Goal: Obtain resource: Download file/media

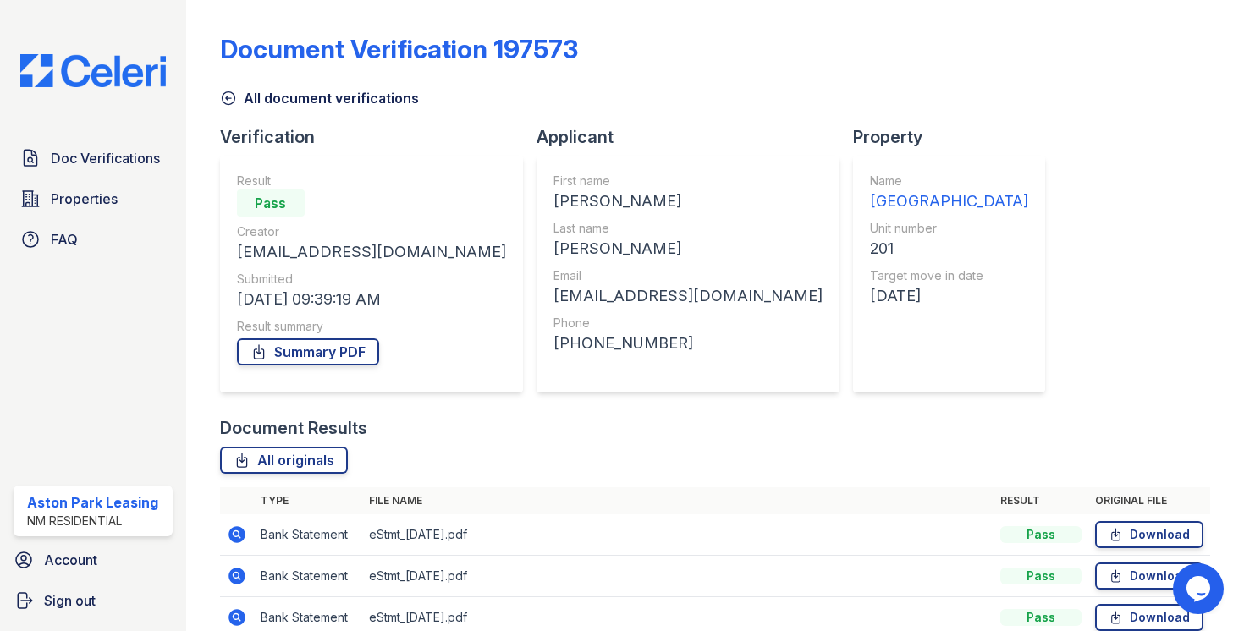
click at [228, 100] on icon at bounding box center [228, 98] width 17 height 17
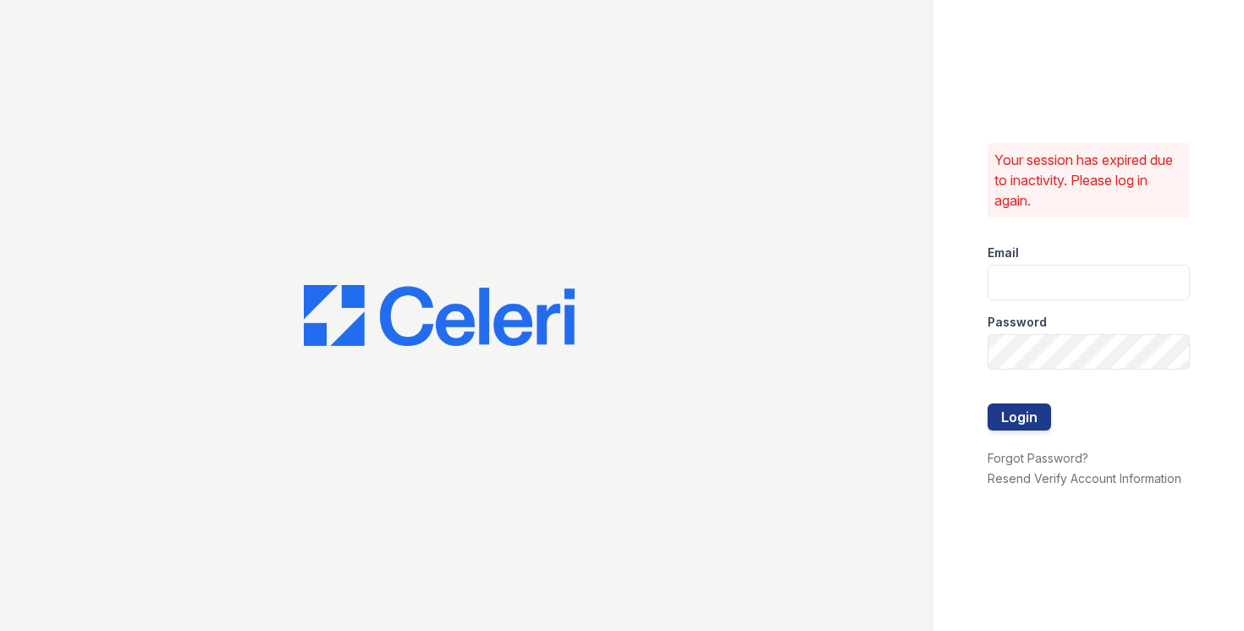
type input "astonpark@nmresidential.com"
click at [1020, 446] on div at bounding box center [1088, 439] width 203 height 17
click at [1020, 431] on div at bounding box center [1088, 439] width 203 height 17
click at [1020, 429] on button "Login" at bounding box center [1018, 417] width 63 height 27
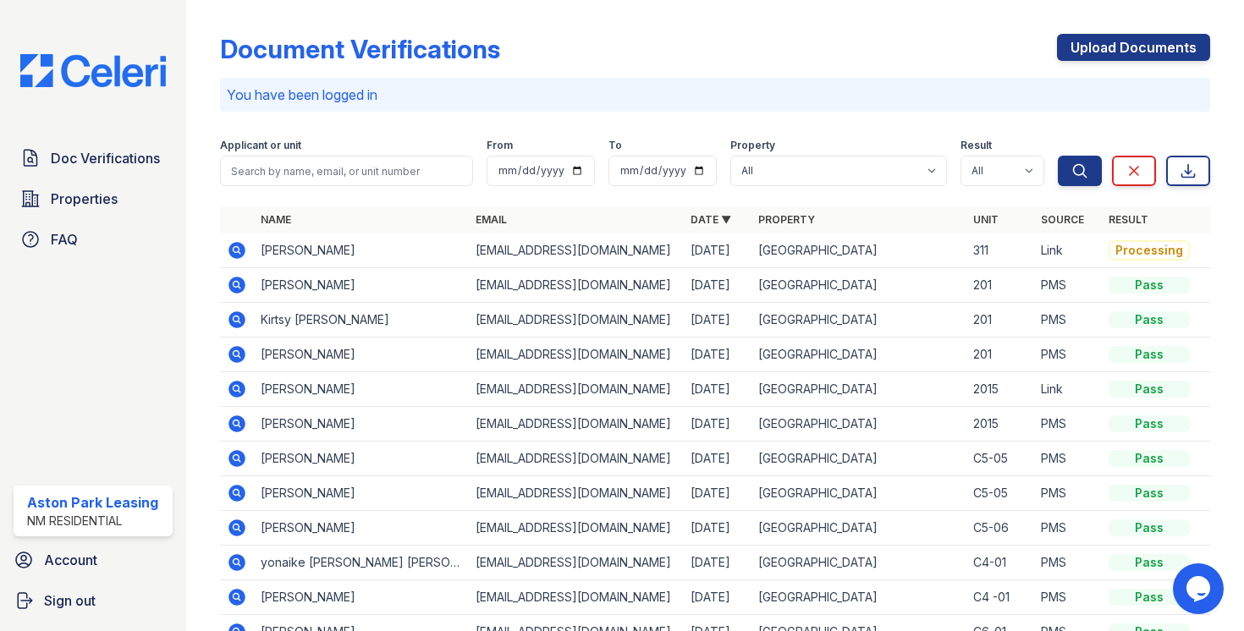
click at [239, 255] on icon at bounding box center [236, 250] width 17 height 17
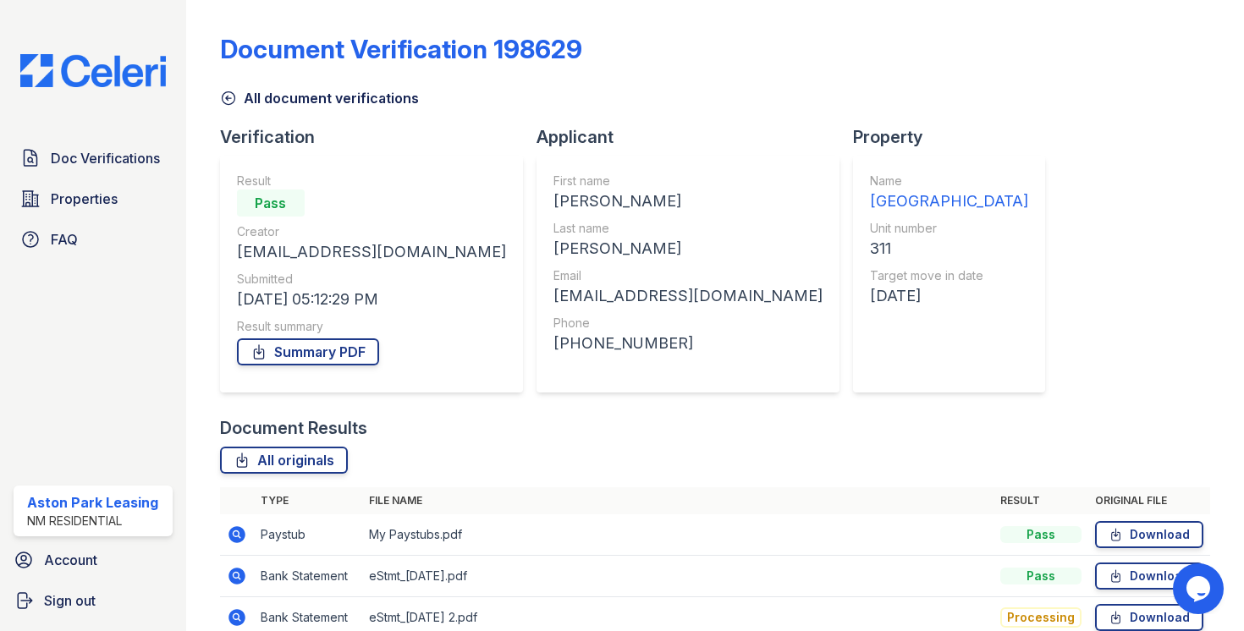
click at [220, 97] on icon at bounding box center [228, 98] width 17 height 17
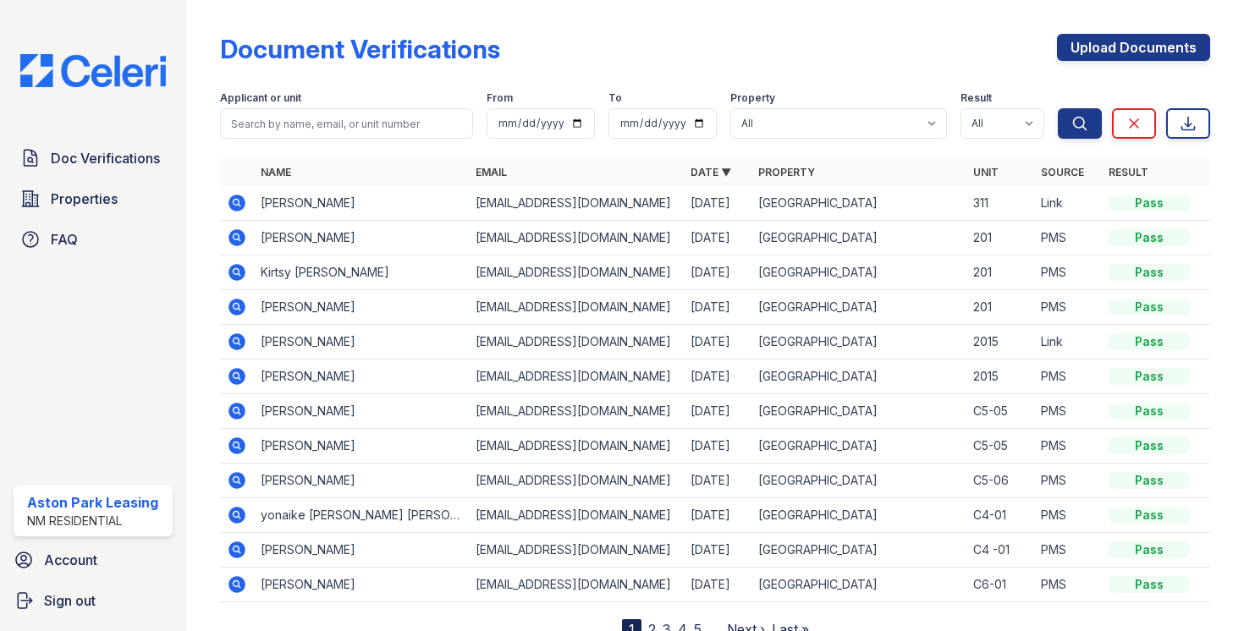
click at [279, 214] on td "[PERSON_NAME]" at bounding box center [361, 203] width 215 height 35
click at [243, 200] on icon at bounding box center [236, 203] width 17 height 17
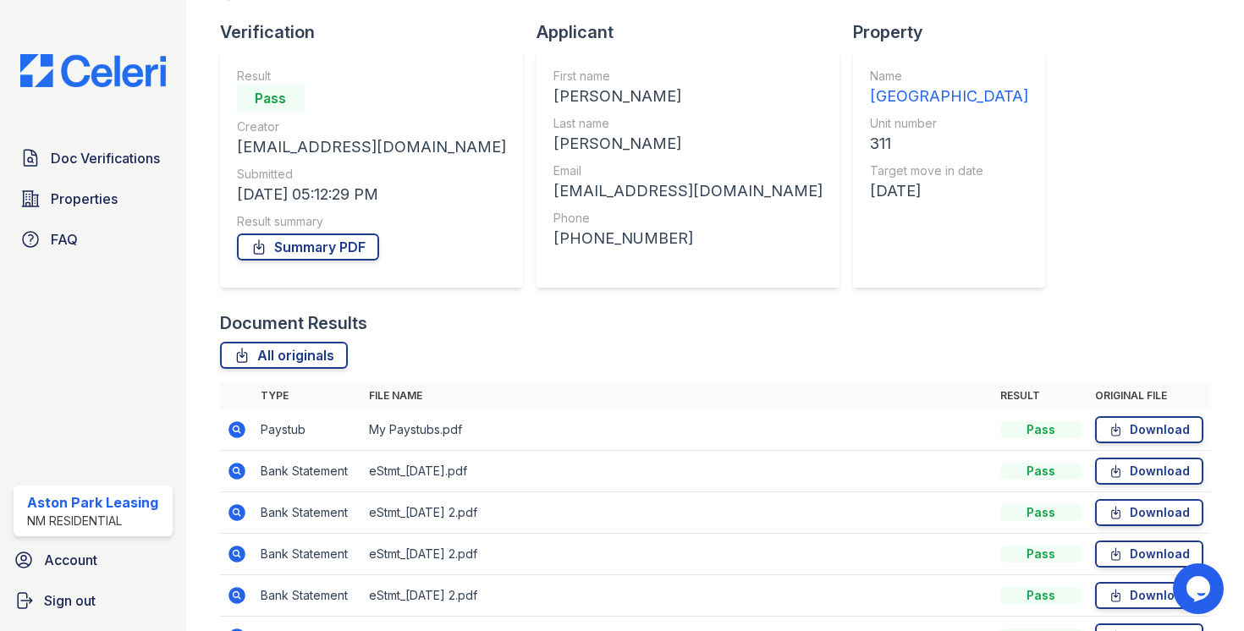
scroll to position [248, 0]
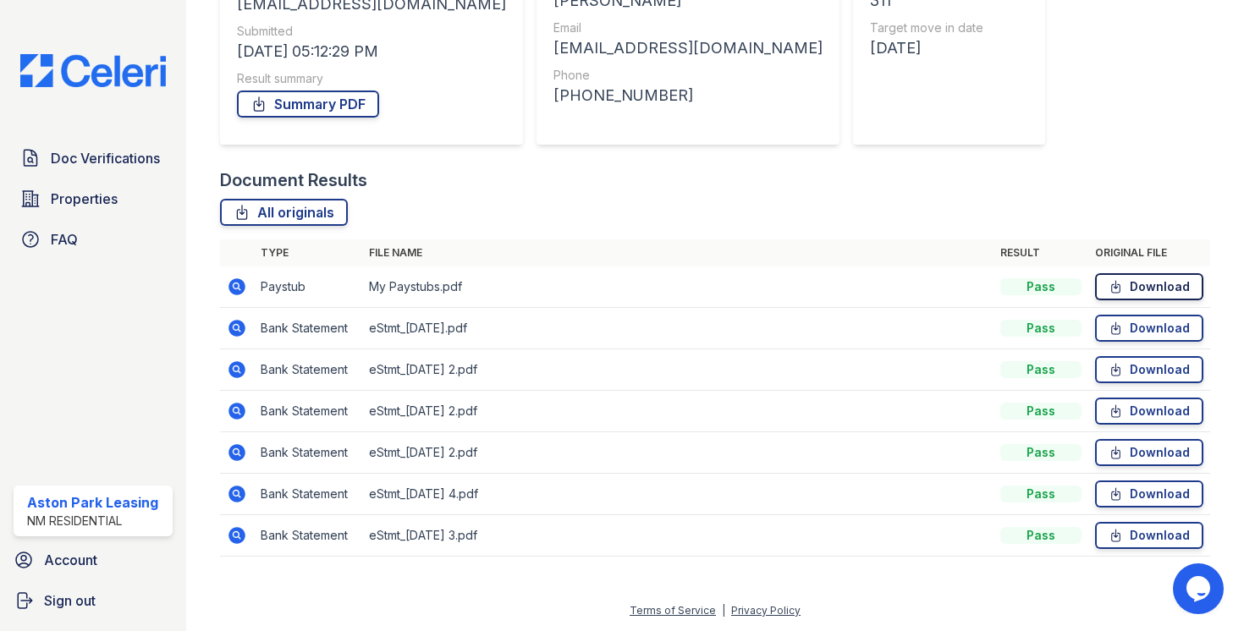
click at [1139, 291] on link "Download" at bounding box center [1149, 286] width 108 height 27
click at [1125, 338] on link "Download" at bounding box center [1149, 328] width 108 height 27
